Goal: Use online tool/utility: Utilize a website feature to perform a specific function

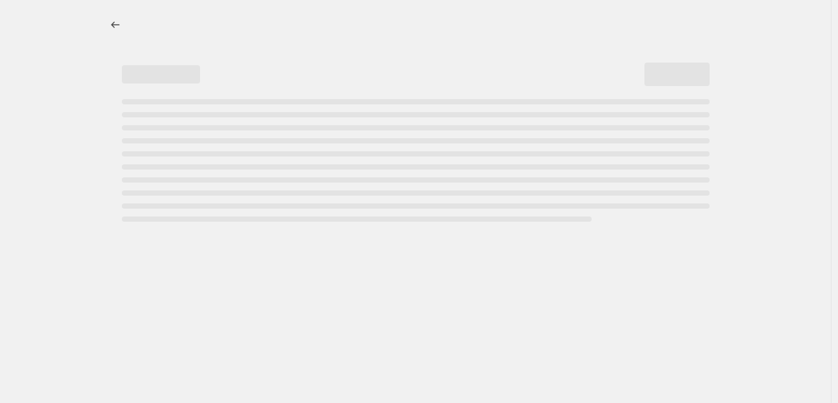
select select "percentage"
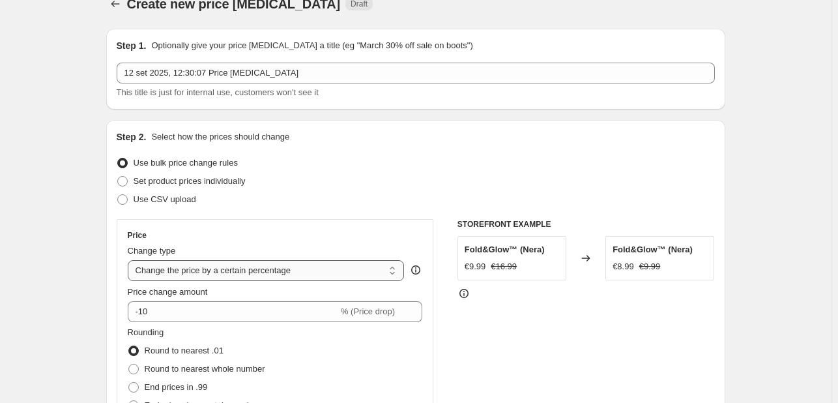
scroll to position [130, 0]
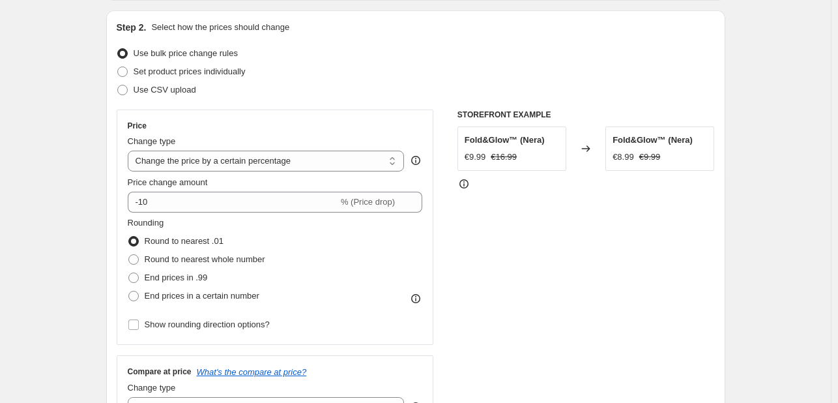
click at [482, 160] on div "€9.99" at bounding box center [476, 157] width 22 height 13
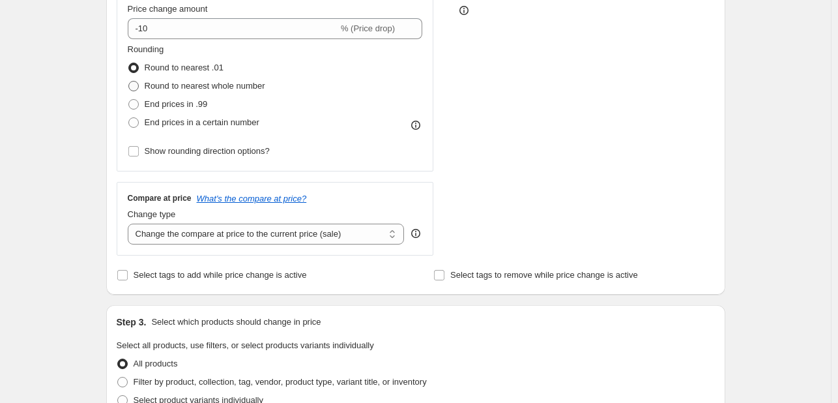
scroll to position [326, 0]
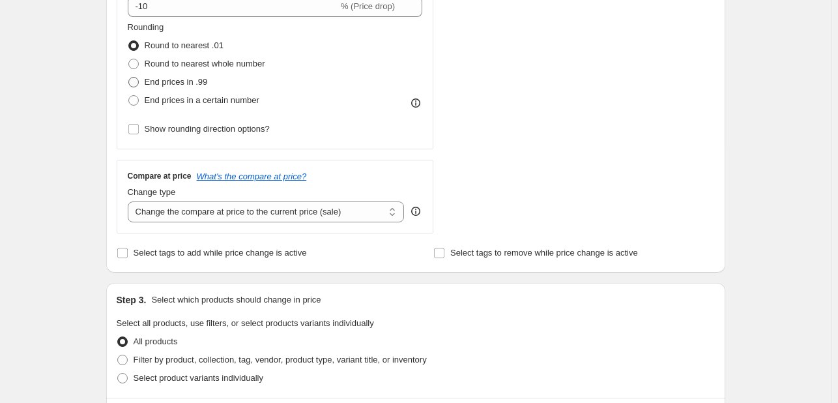
click at [156, 89] on label "End prices in .99" at bounding box center [168, 82] width 80 height 18
click at [129, 78] on input "End prices in .99" at bounding box center [128, 77] width 1 height 1
radio input "true"
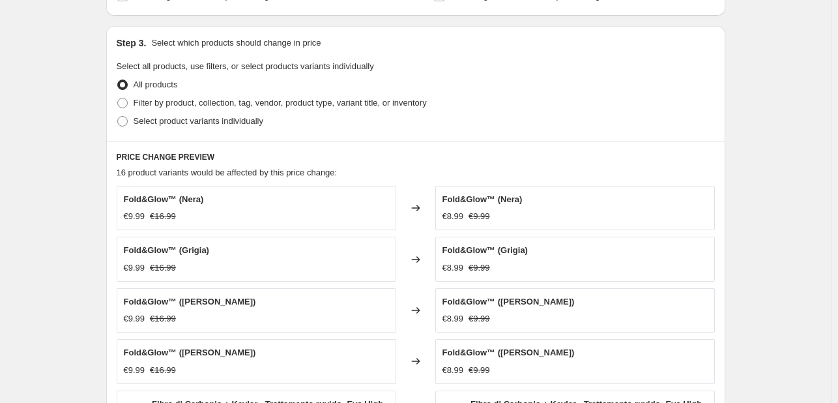
scroll to position [587, 0]
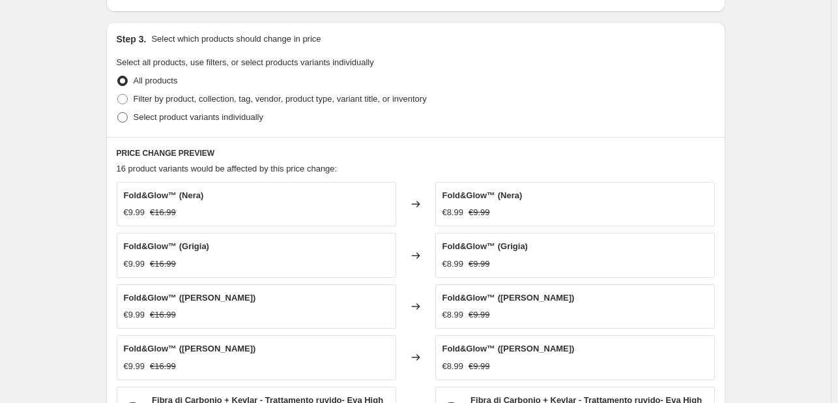
click at [186, 113] on span "Select product variants individually" at bounding box center [199, 117] width 130 height 10
click at [118, 113] on input "Select product variants individually" at bounding box center [117, 112] width 1 height 1
radio input "true"
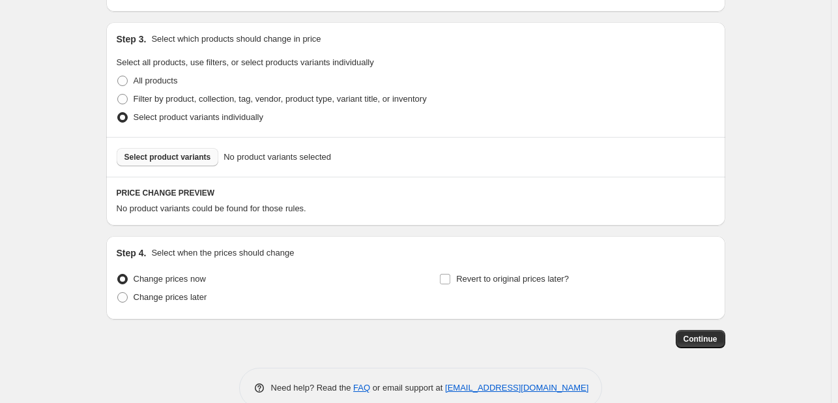
click at [173, 164] on button "Select product variants" at bounding box center [168, 157] width 102 height 18
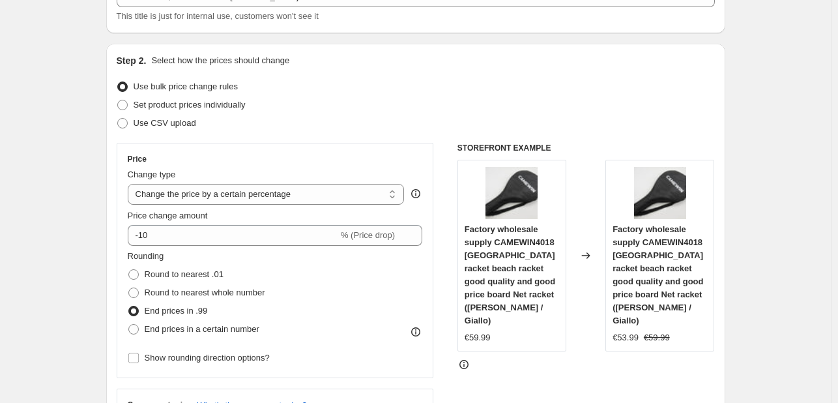
scroll to position [23, 0]
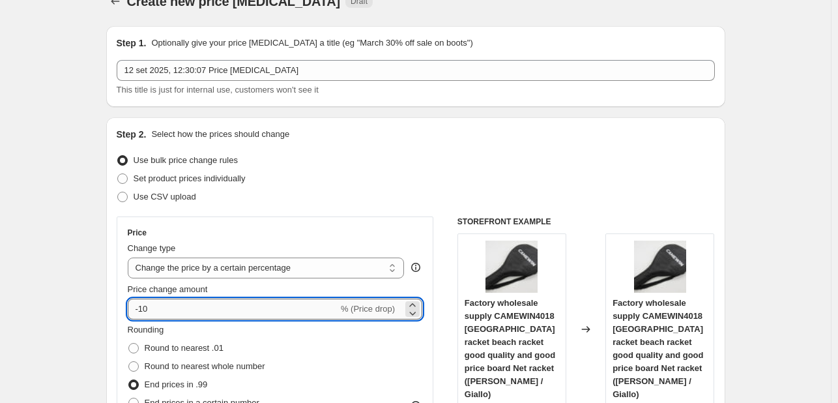
click at [144, 308] on input "-10" at bounding box center [233, 309] width 211 height 21
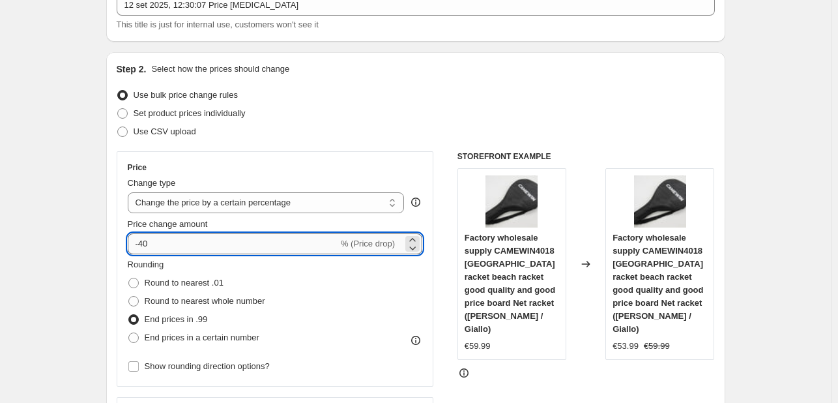
click at [146, 246] on input "-40" at bounding box center [233, 243] width 211 height 21
type input "-20"
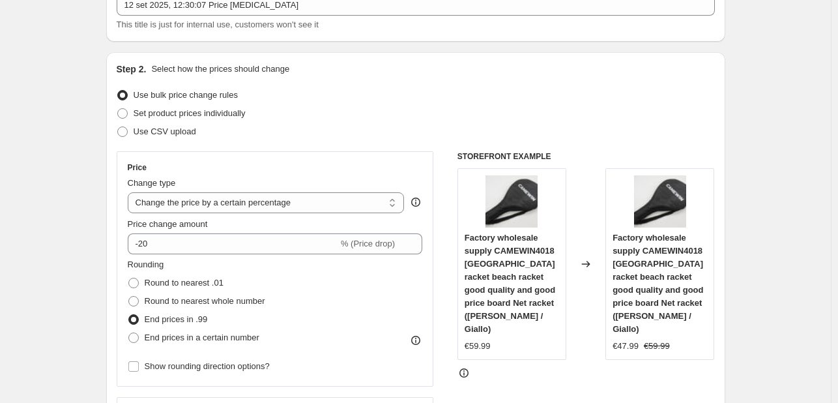
click at [363, 300] on div "Rounding Round to nearest .01 Round to nearest whole number End prices in .99 E…" at bounding box center [275, 302] width 295 height 89
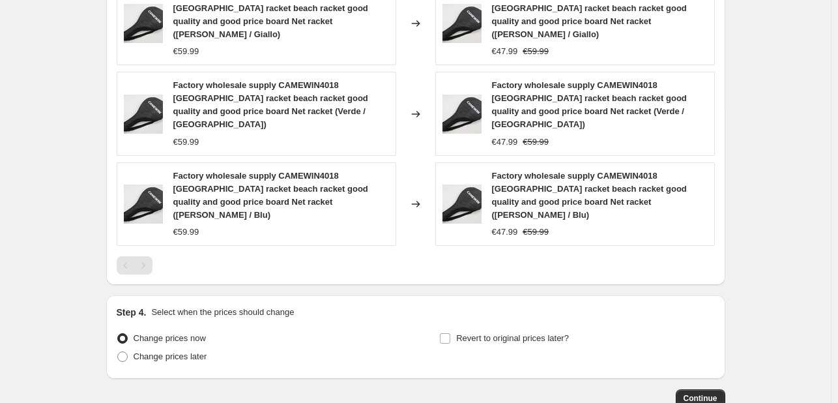
scroll to position [871, 0]
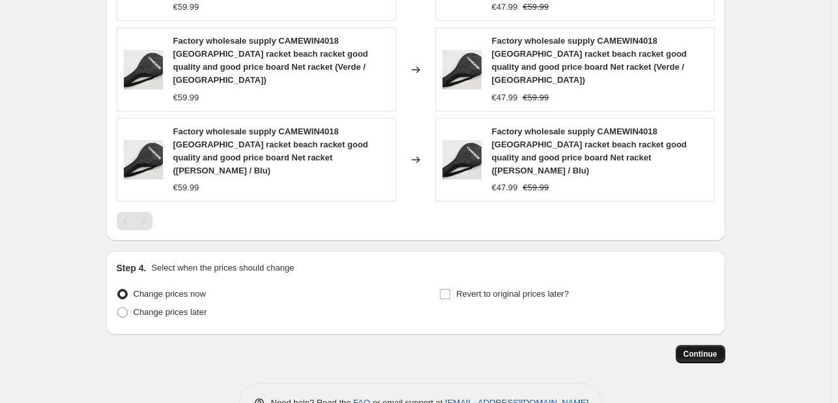
click at [701, 349] on span "Continue" at bounding box center [701, 354] width 34 height 10
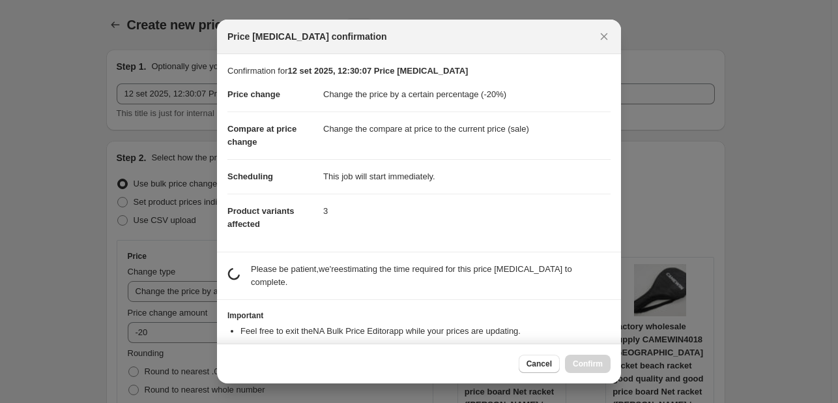
scroll to position [0, 0]
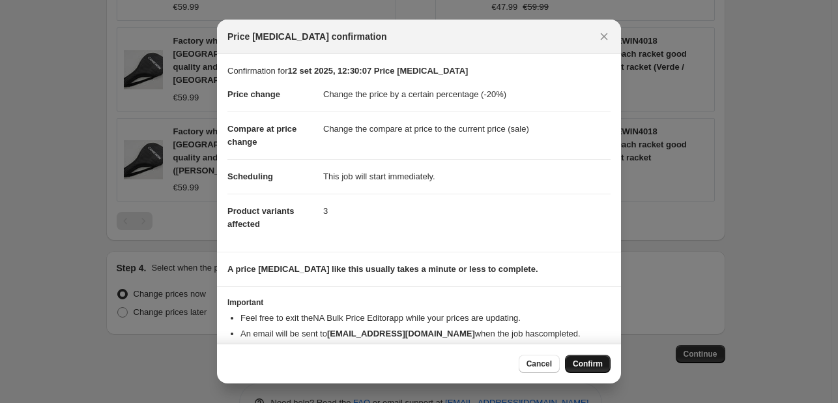
click at [591, 357] on button "Confirm" at bounding box center [588, 364] width 46 height 18
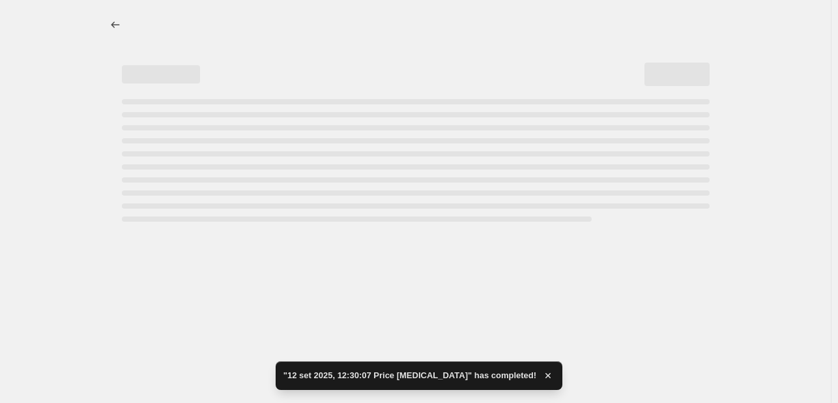
select select "percentage"
